Goal: Task Accomplishment & Management: Manage account settings

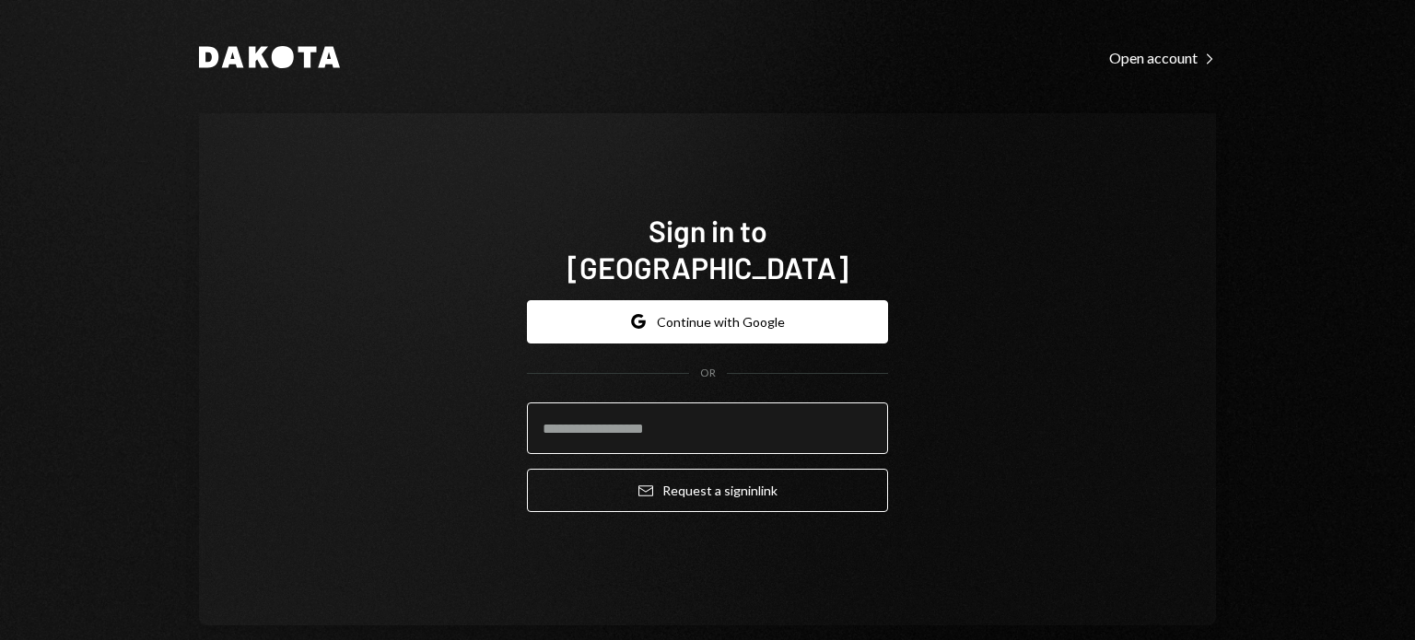
click at [690, 414] on input "email" at bounding box center [707, 428] width 361 height 52
type input "**********"
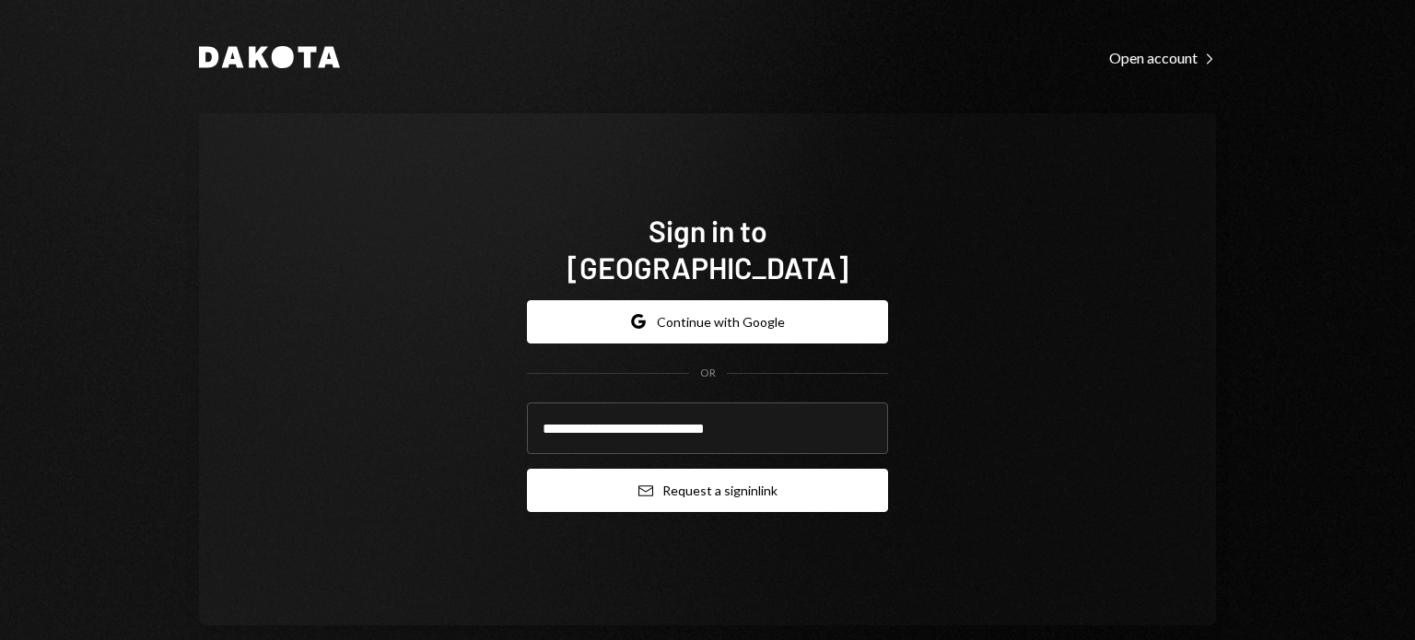
click at [657, 471] on button "Email Request a sign in link" at bounding box center [707, 490] width 361 height 43
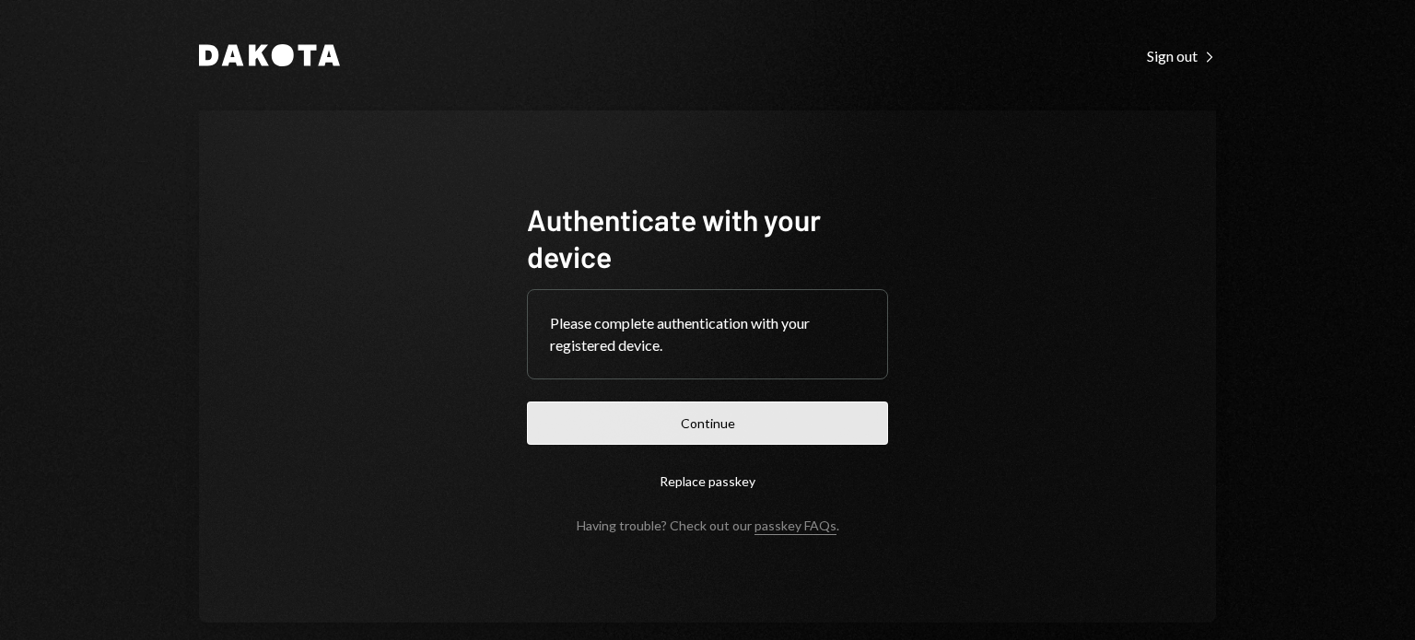
click at [751, 414] on button "Continue" at bounding box center [707, 423] width 361 height 43
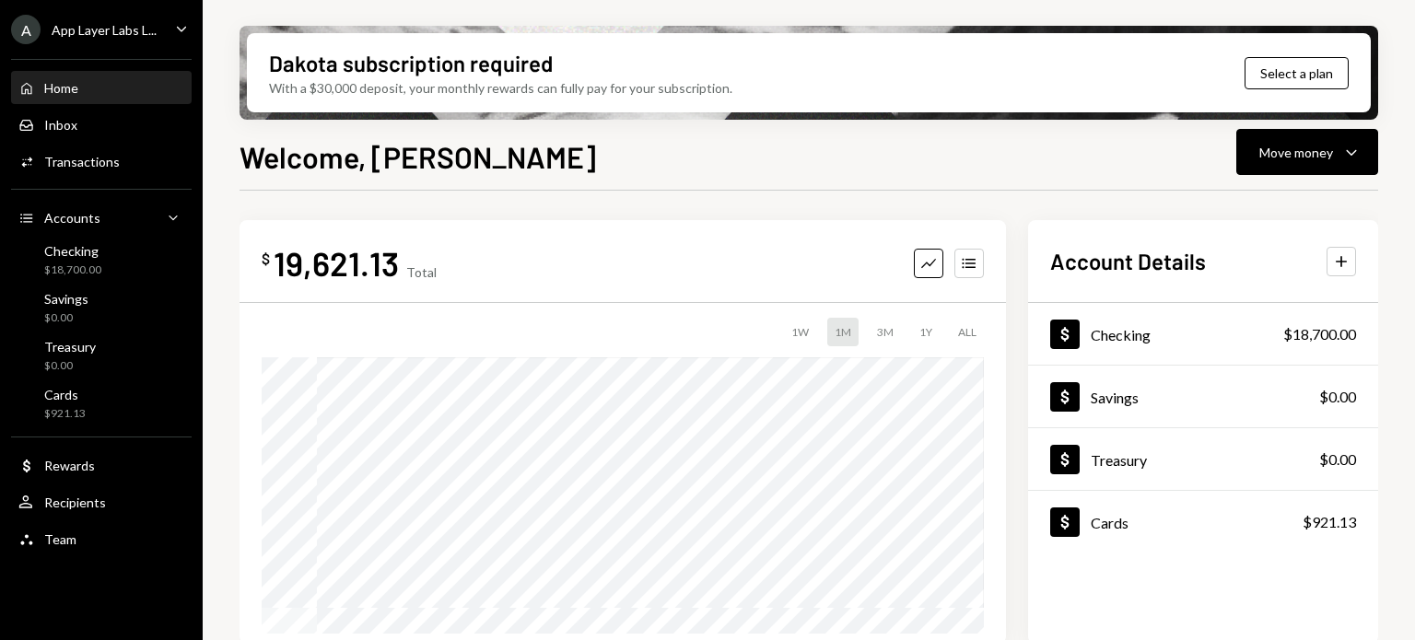
click at [174, 32] on icon "Caret Down" at bounding box center [181, 28] width 20 height 20
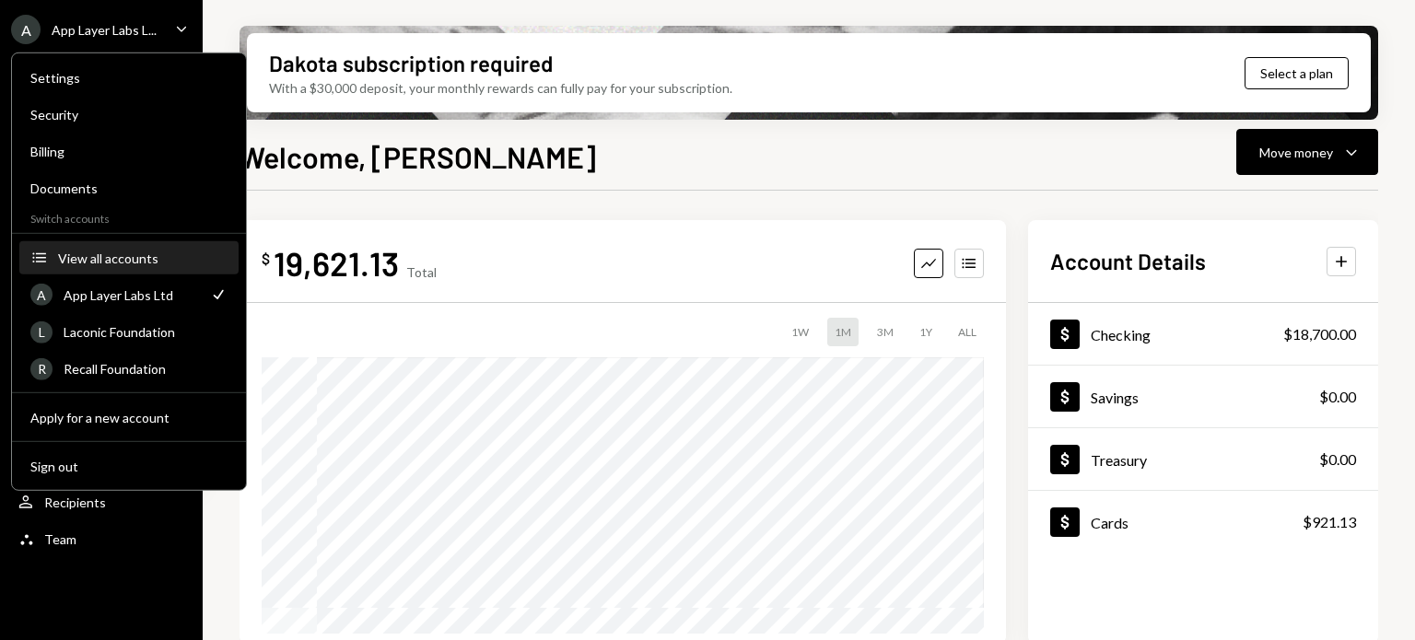
click at [96, 262] on div "View all accounts" at bounding box center [142, 258] width 169 height 16
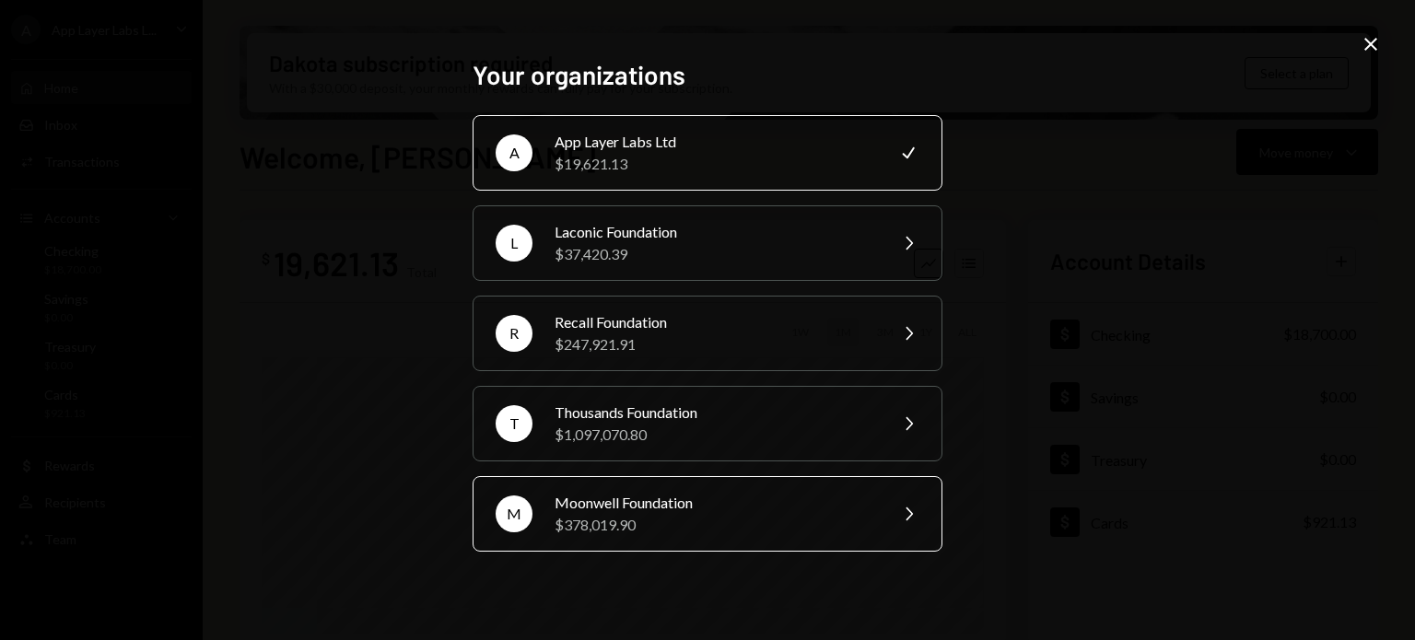
click at [623, 523] on div "$378,019.90" at bounding box center [714, 525] width 320 height 22
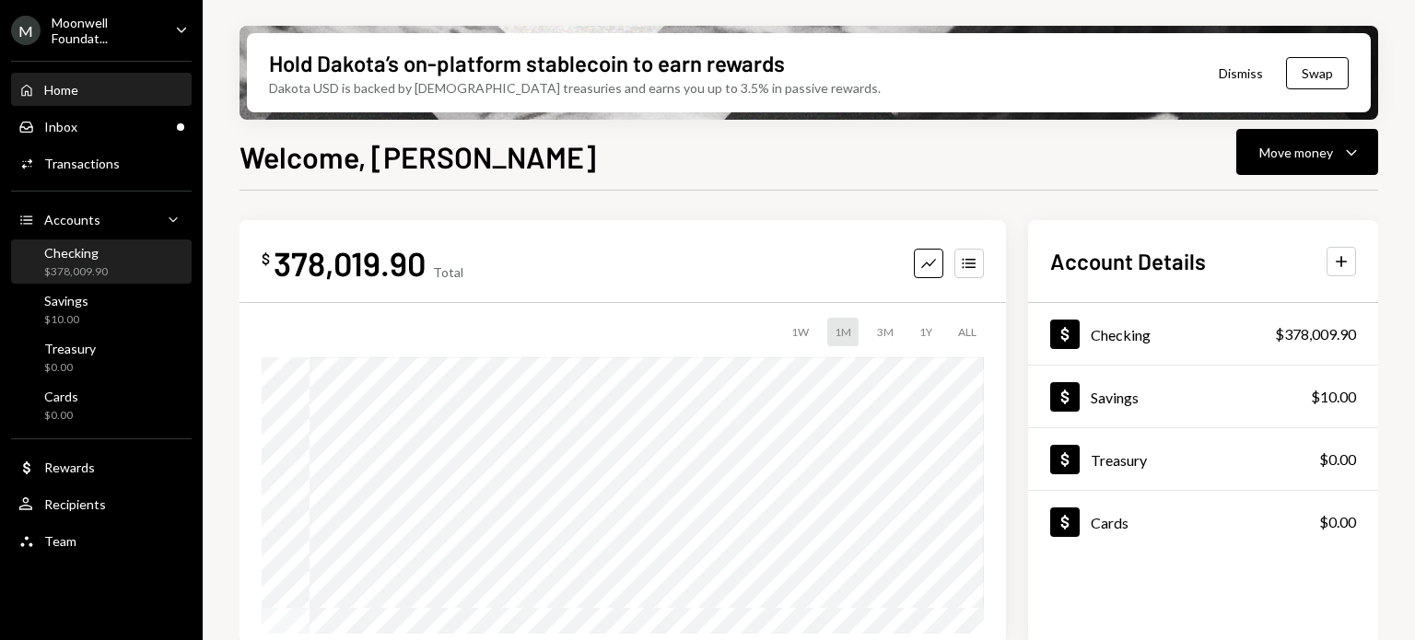
click at [61, 259] on div "Checking" at bounding box center [76, 253] width 64 height 16
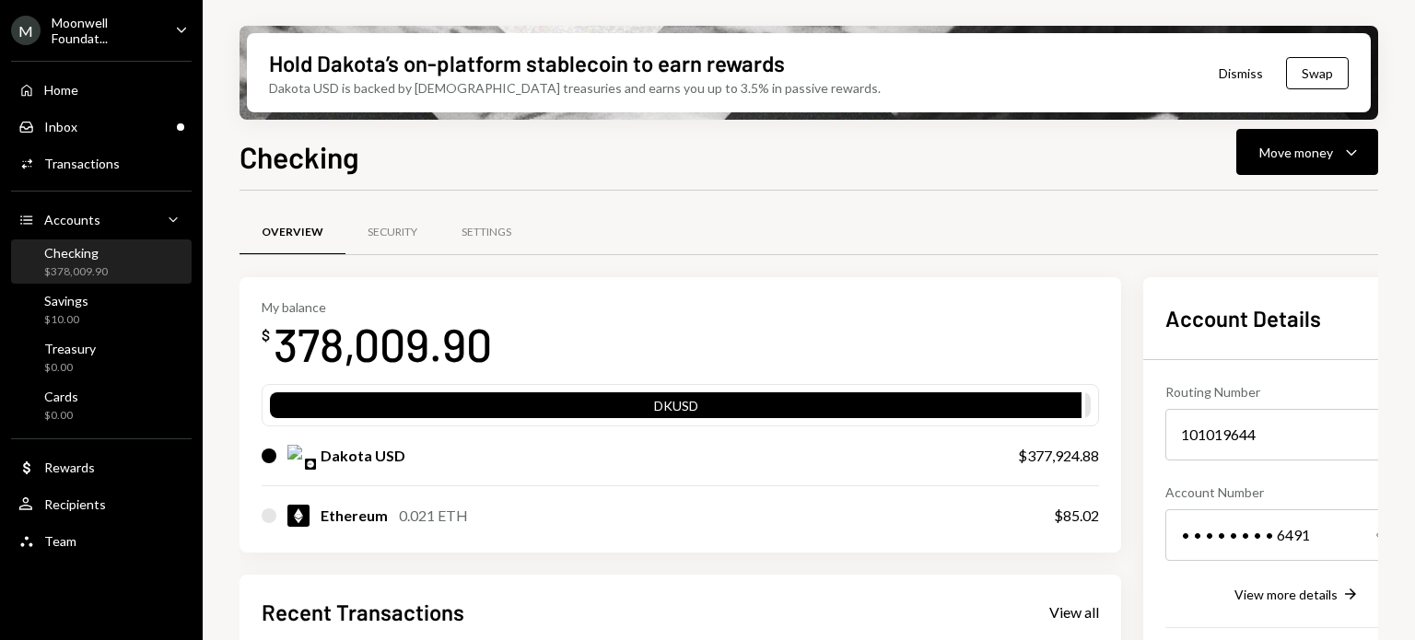
click at [763, 209] on div "Overview Security Settings" at bounding box center [808, 232] width 1138 height 47
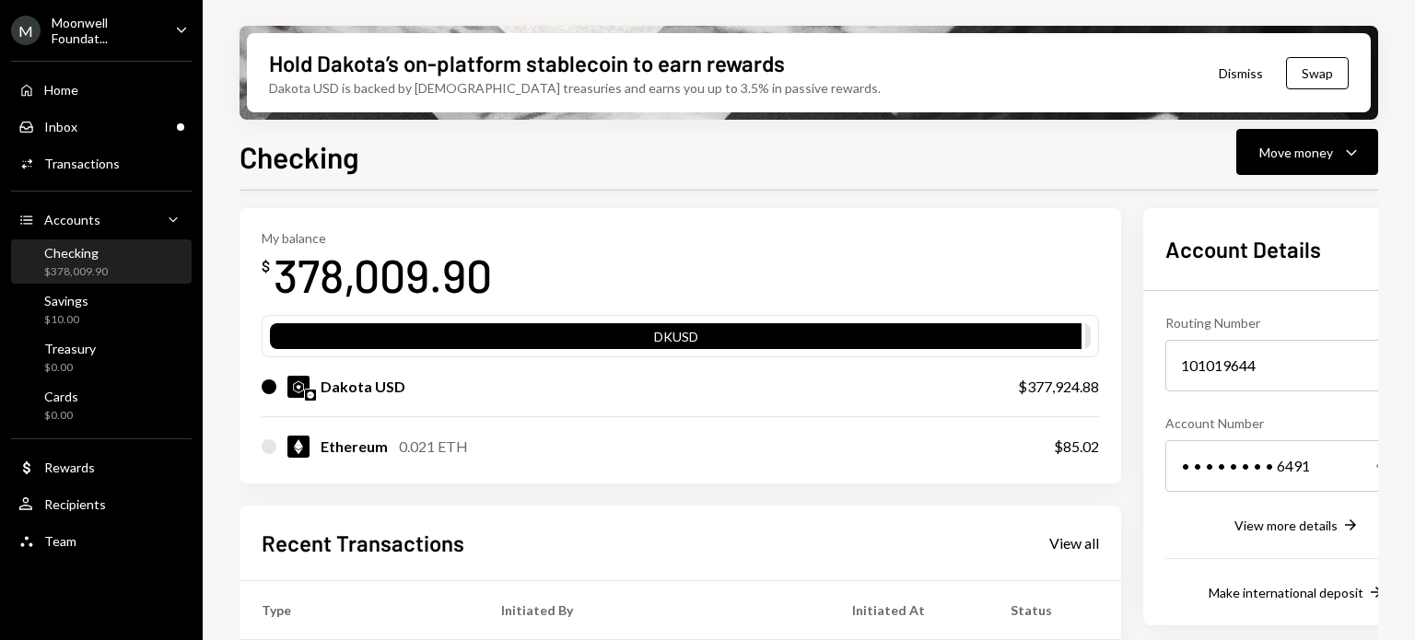
scroll to position [74, 0]
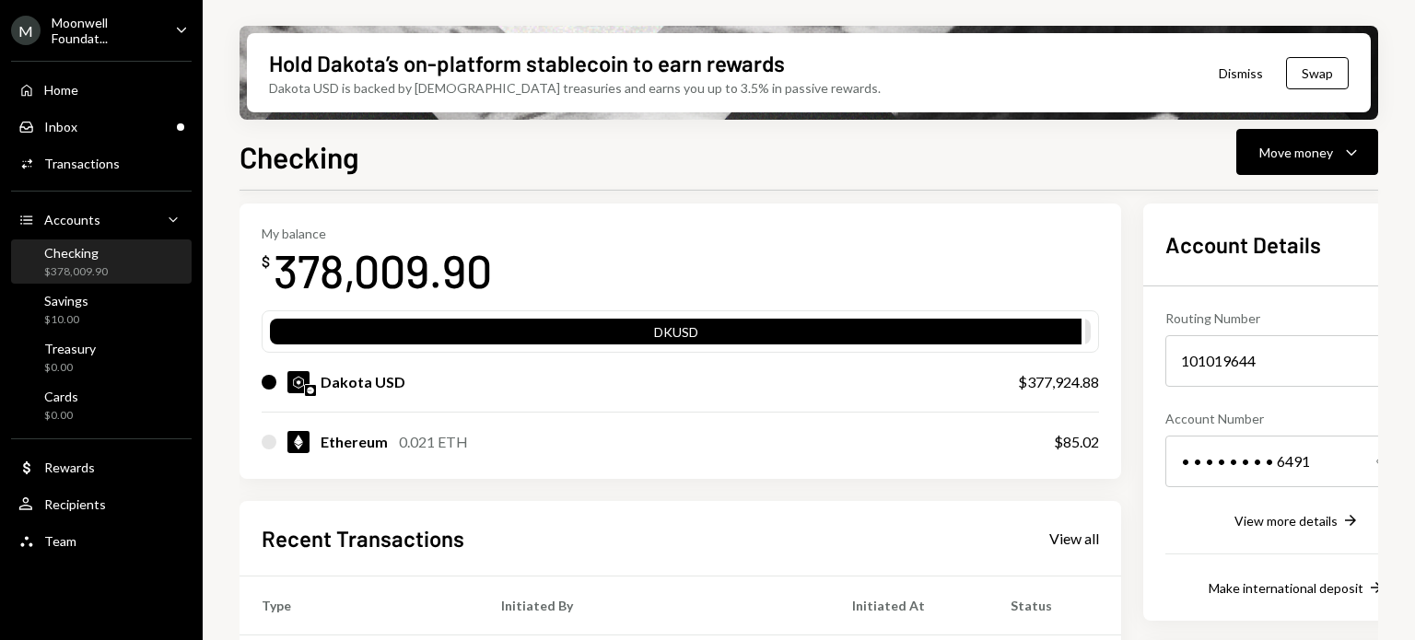
click at [1400, 463] on icon "button" at bounding box center [1405, 461] width 10 height 12
click at [97, 312] on div "Savings $10.00" at bounding box center [101, 310] width 166 height 35
